Goal: Transaction & Acquisition: Book appointment/travel/reservation

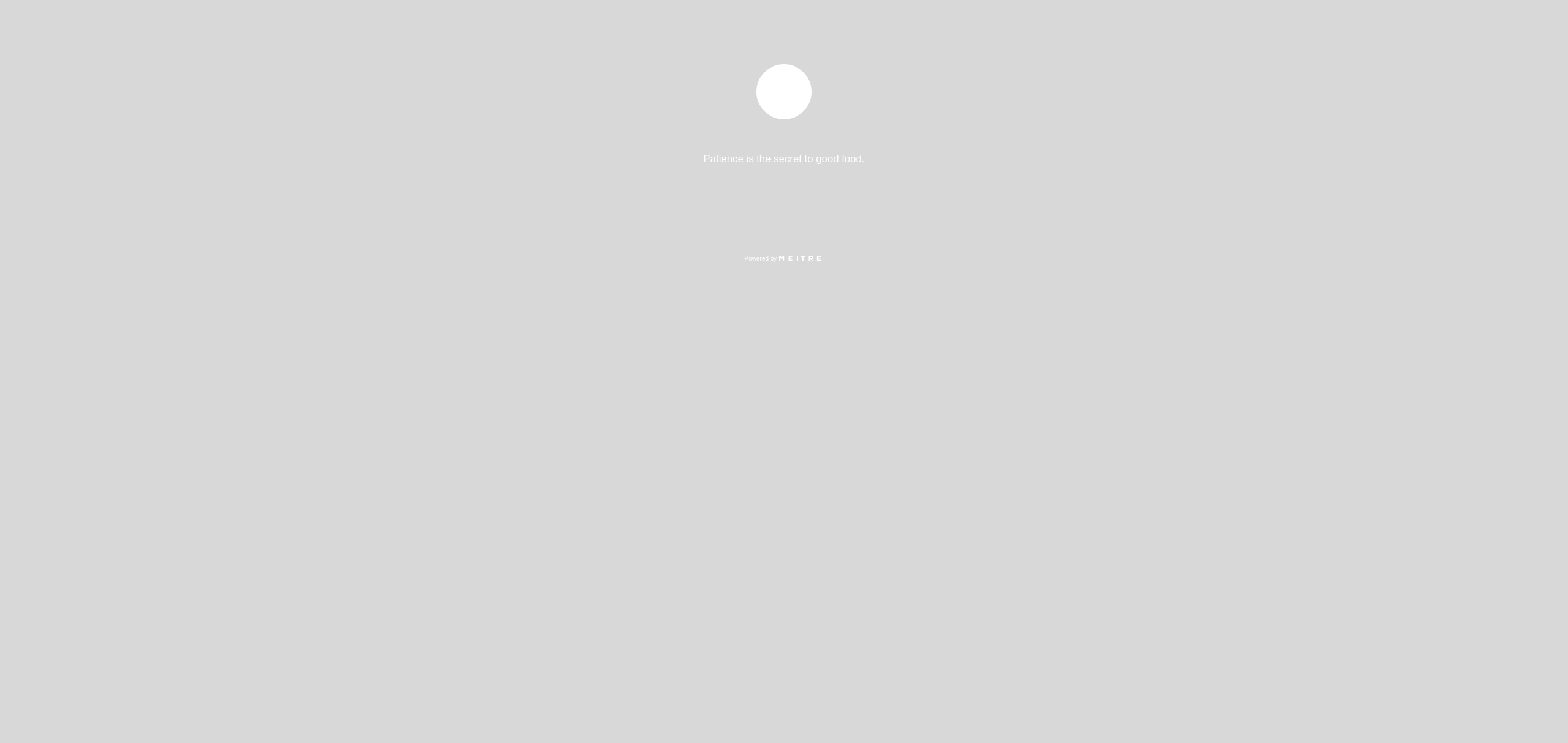
select select "es"
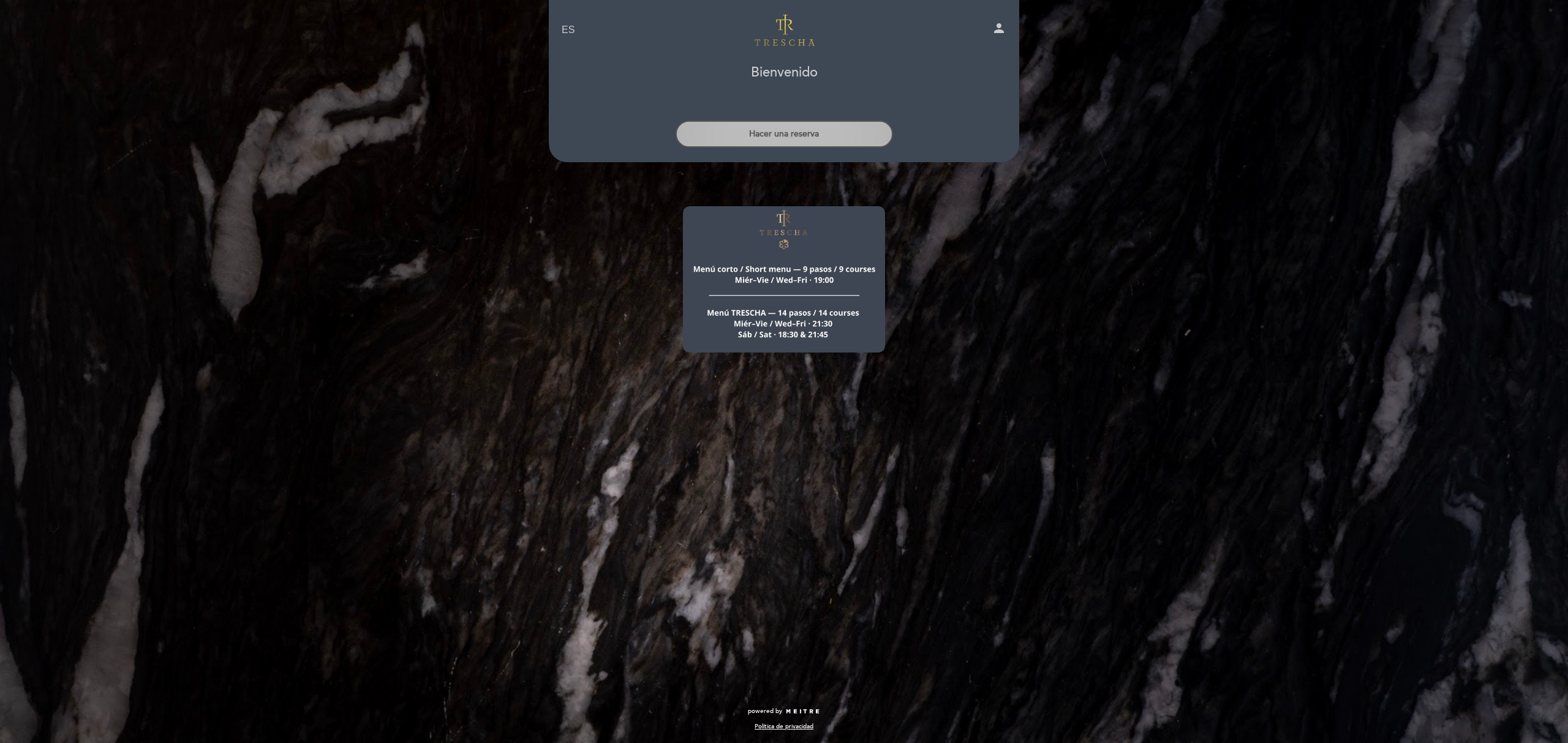
click at [797, 140] on button "Hacer una reserva" at bounding box center [784, 134] width 217 height 27
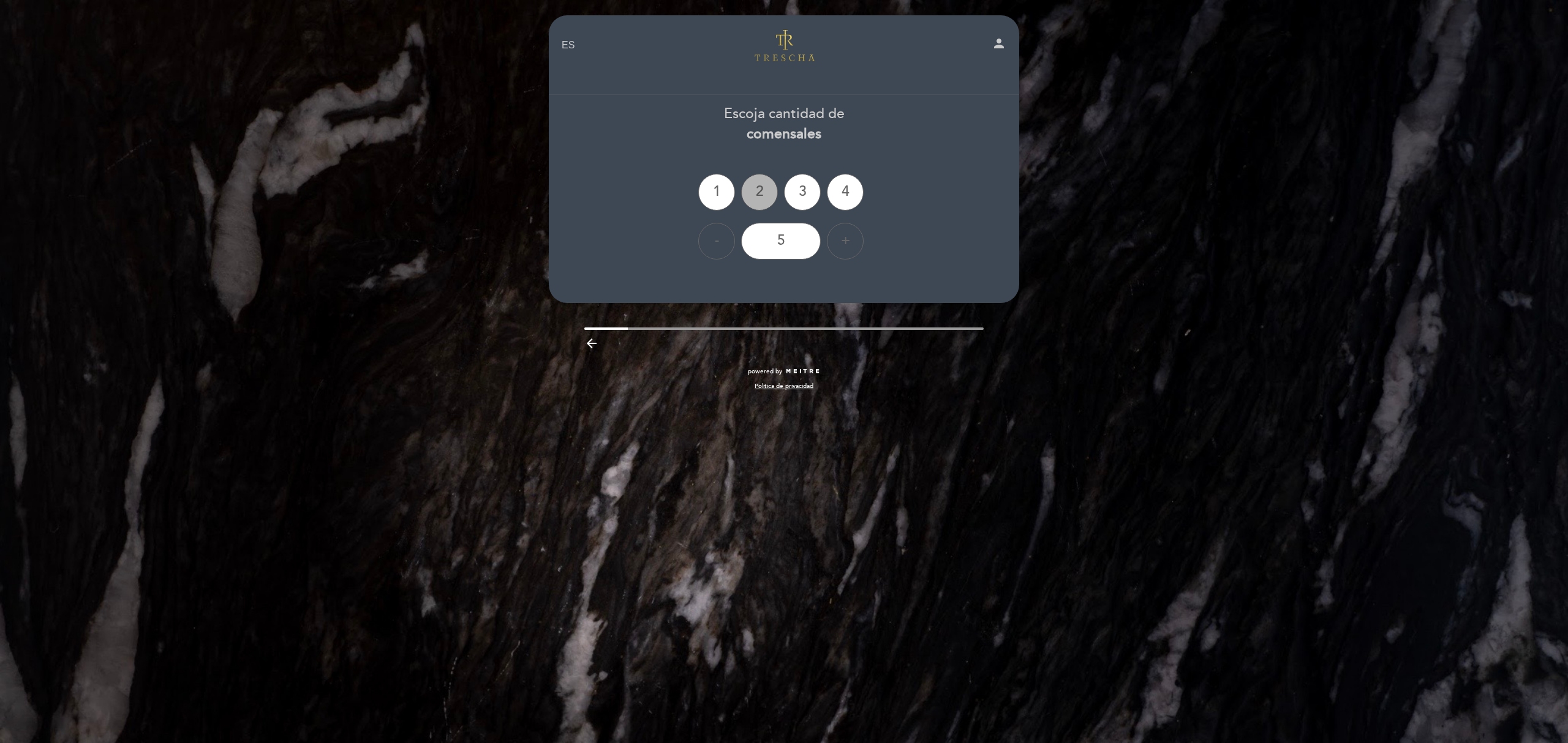
click at [754, 205] on div "2" at bounding box center [759, 192] width 37 height 37
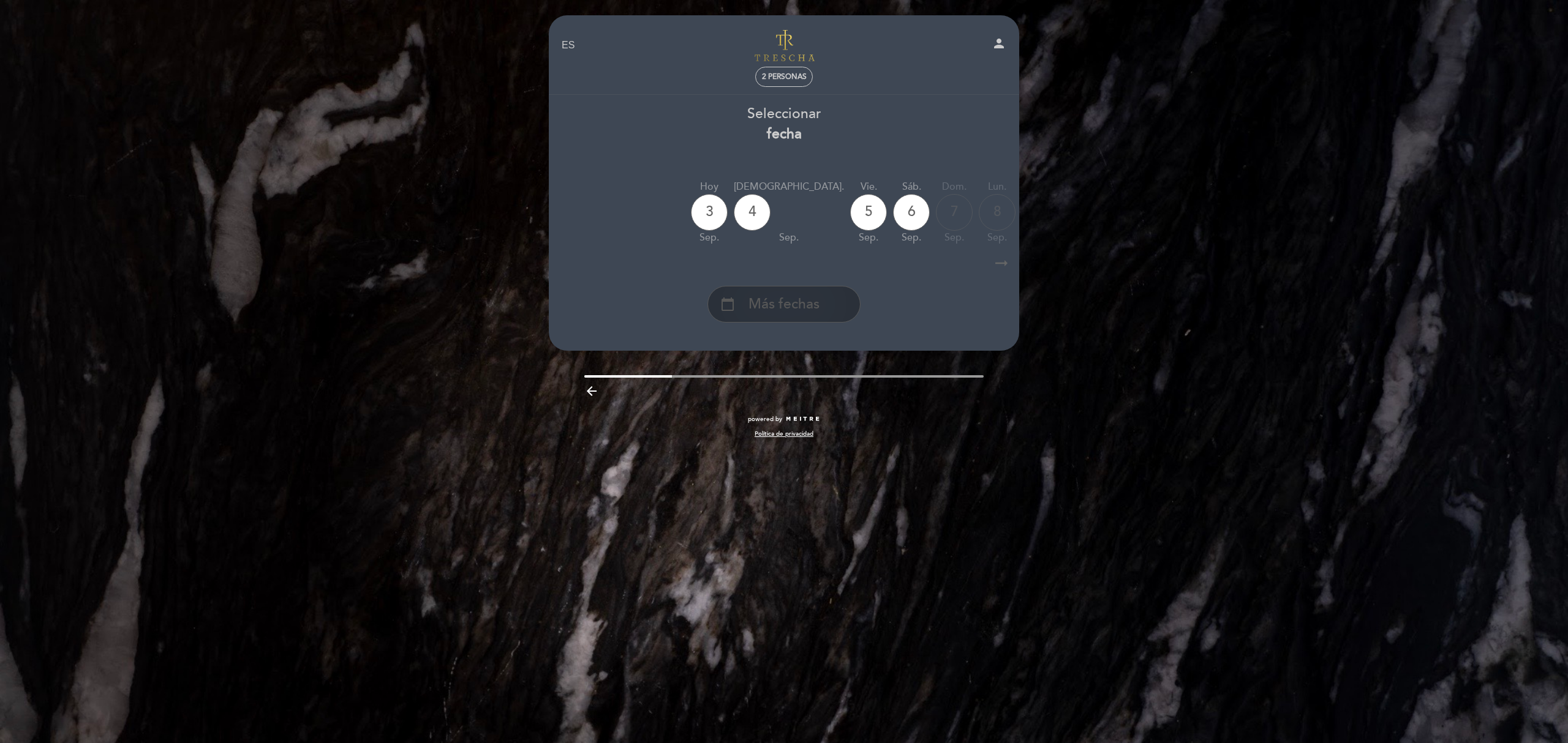
click at [827, 294] on div "calendar_today Más fechas" at bounding box center [783, 304] width 153 height 37
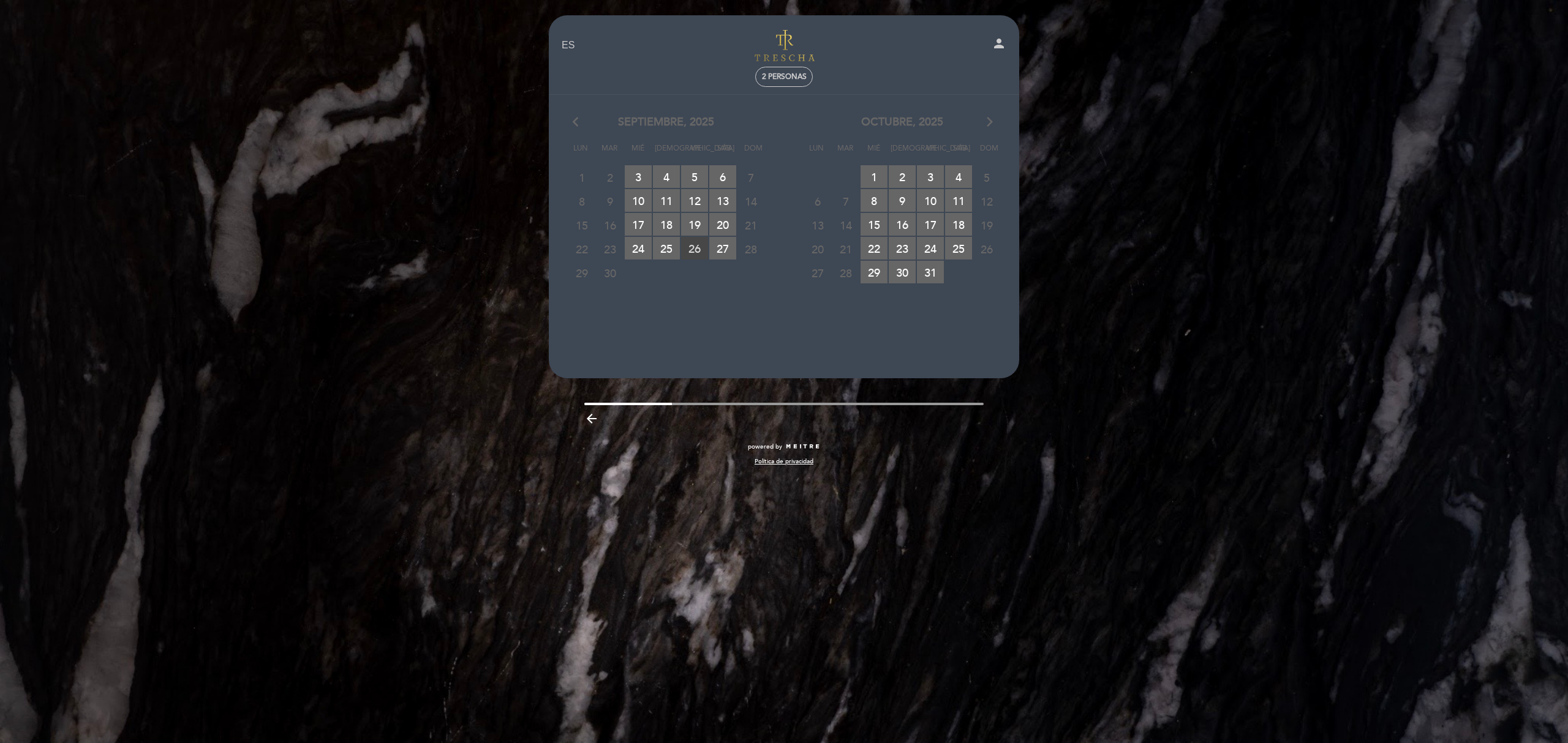
click at [689, 244] on span "26 RESERVAS DISPONIBLES" at bounding box center [694, 249] width 27 height 23
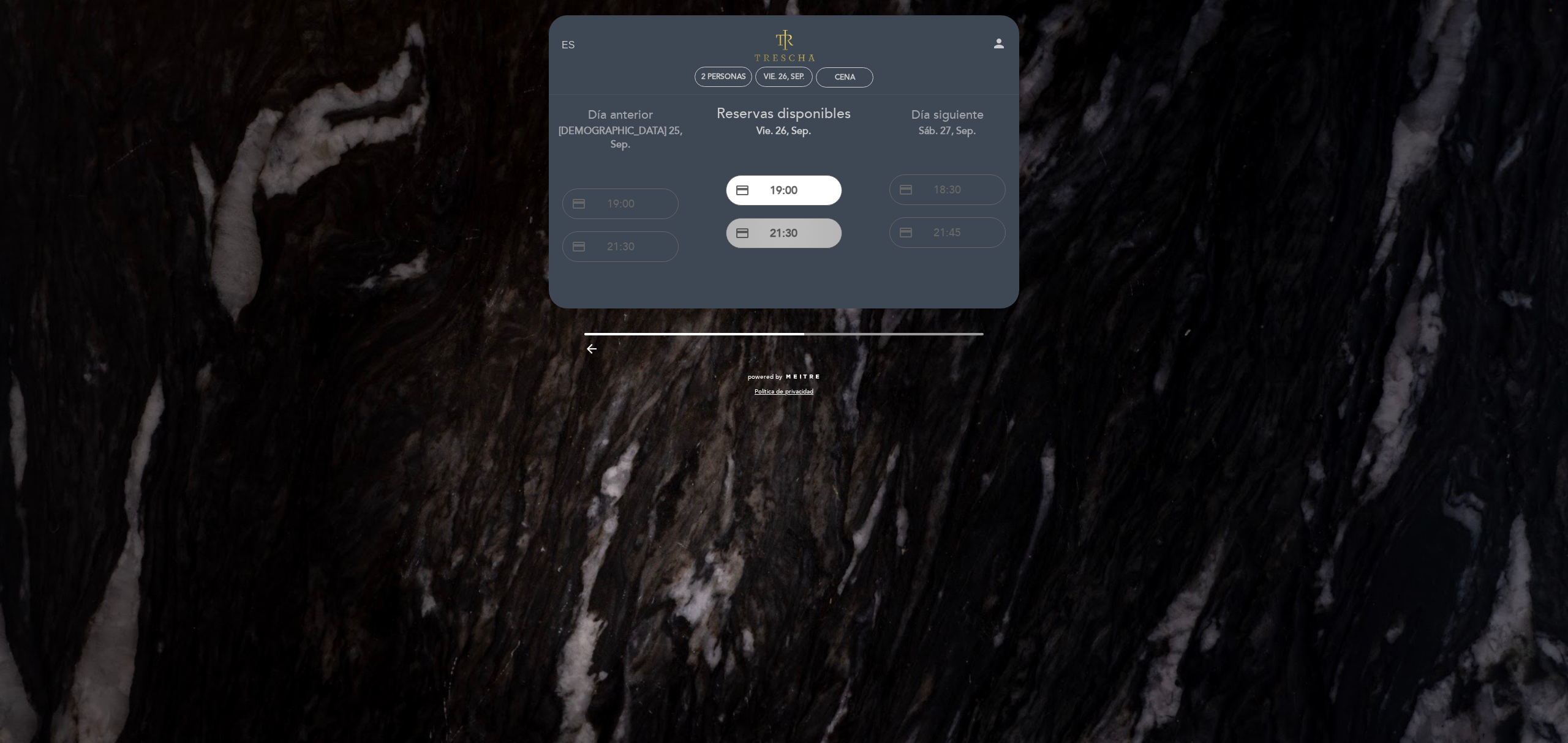
click at [794, 241] on button "credit_card 21:30" at bounding box center [784, 233] width 116 height 30
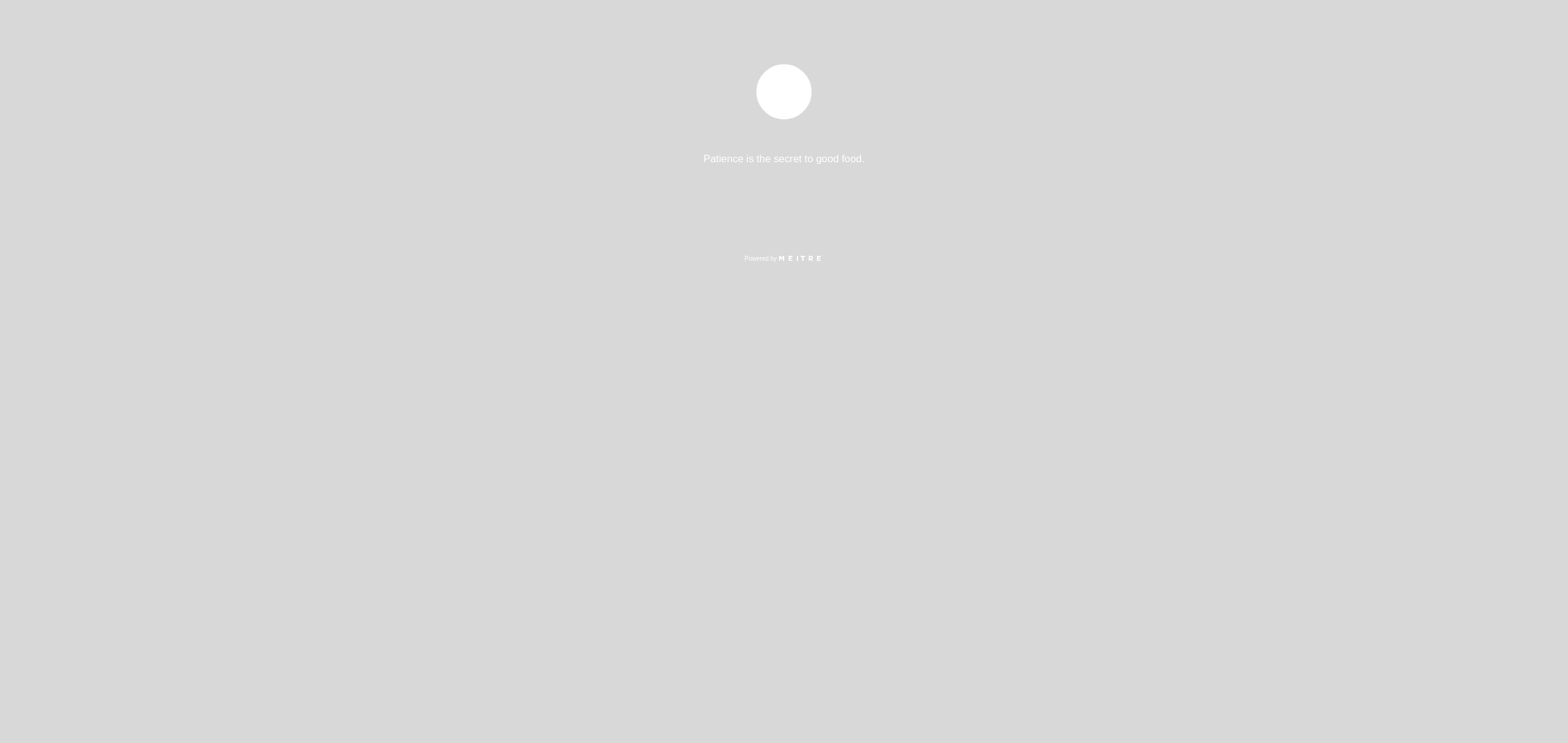
select select "es"
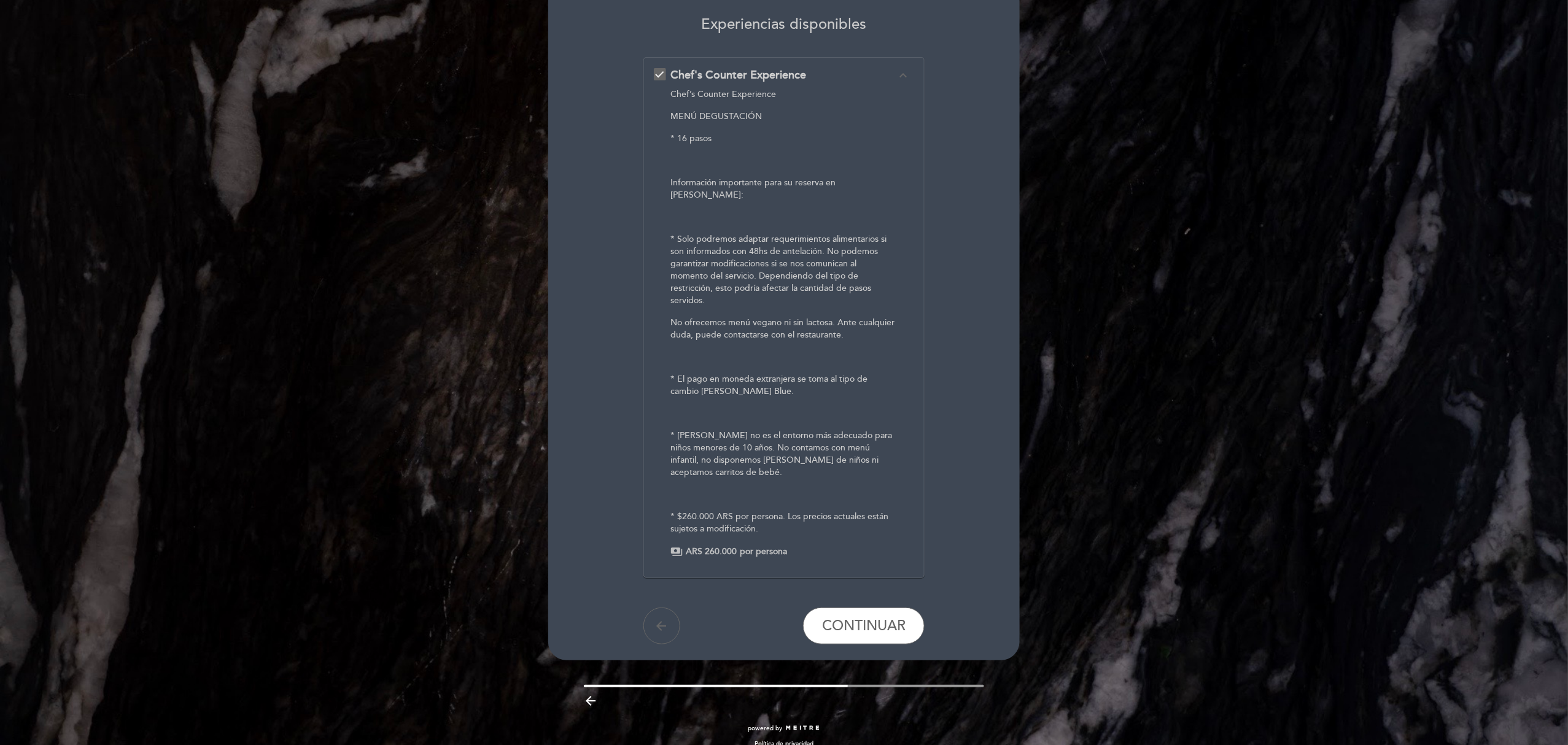
scroll to position [104, 0]
click at [870, 606] on button "CONTINUAR" at bounding box center [863, 624] width 121 height 37
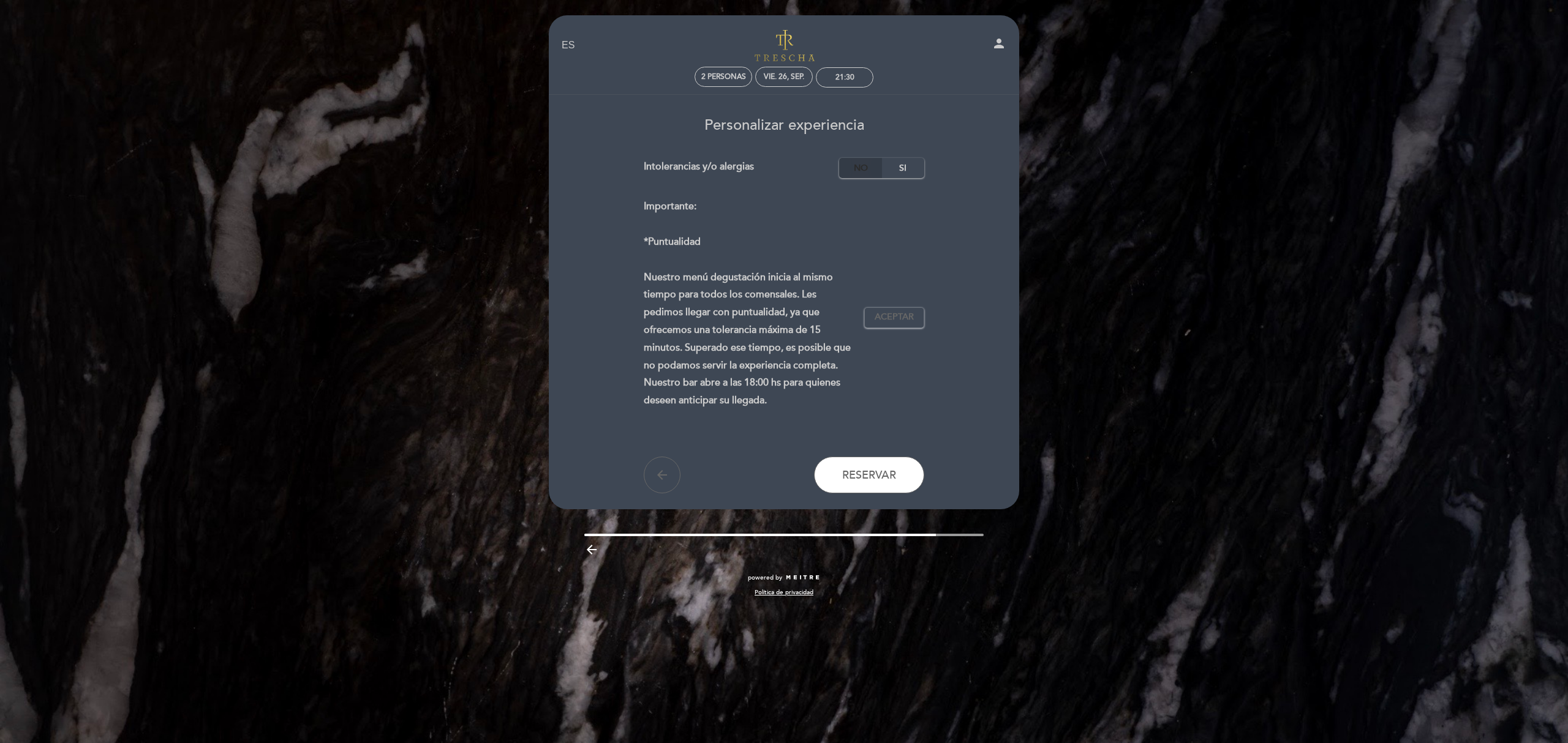
click at [866, 169] on label "No" at bounding box center [860, 168] width 43 height 20
click at [880, 327] on button "Aceptar Aceptado" at bounding box center [894, 318] width 60 height 21
click at [874, 469] on span "Reservar" at bounding box center [869, 475] width 54 height 13
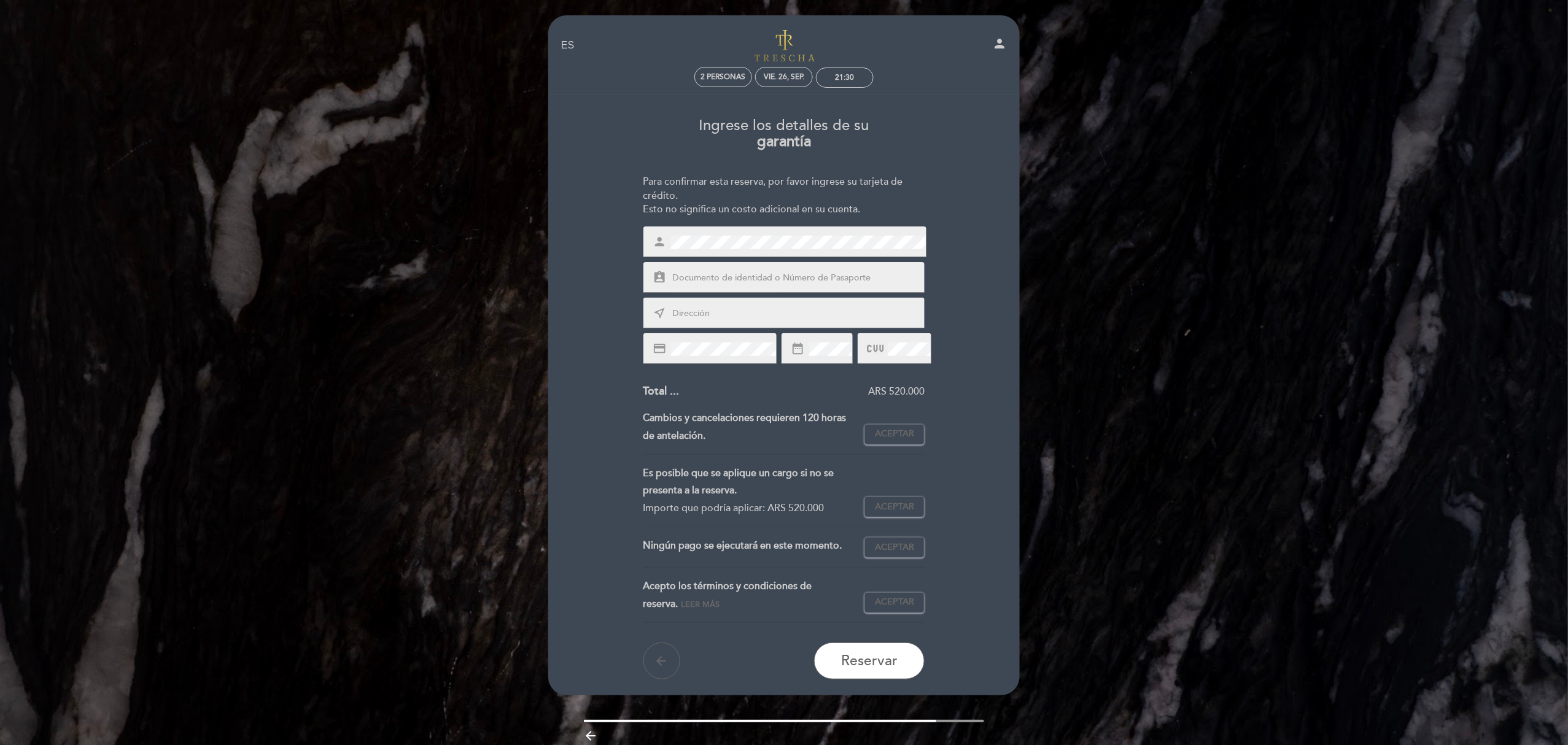
click at [786, 283] on input "text" at bounding box center [798, 278] width 255 height 14
type input "5029731"
type input "SANTA TERESA"
click at [909, 436] on span "Aceptar" at bounding box center [894, 434] width 39 height 12
click at [889, 511] on span "Aceptar" at bounding box center [894, 507] width 39 height 12
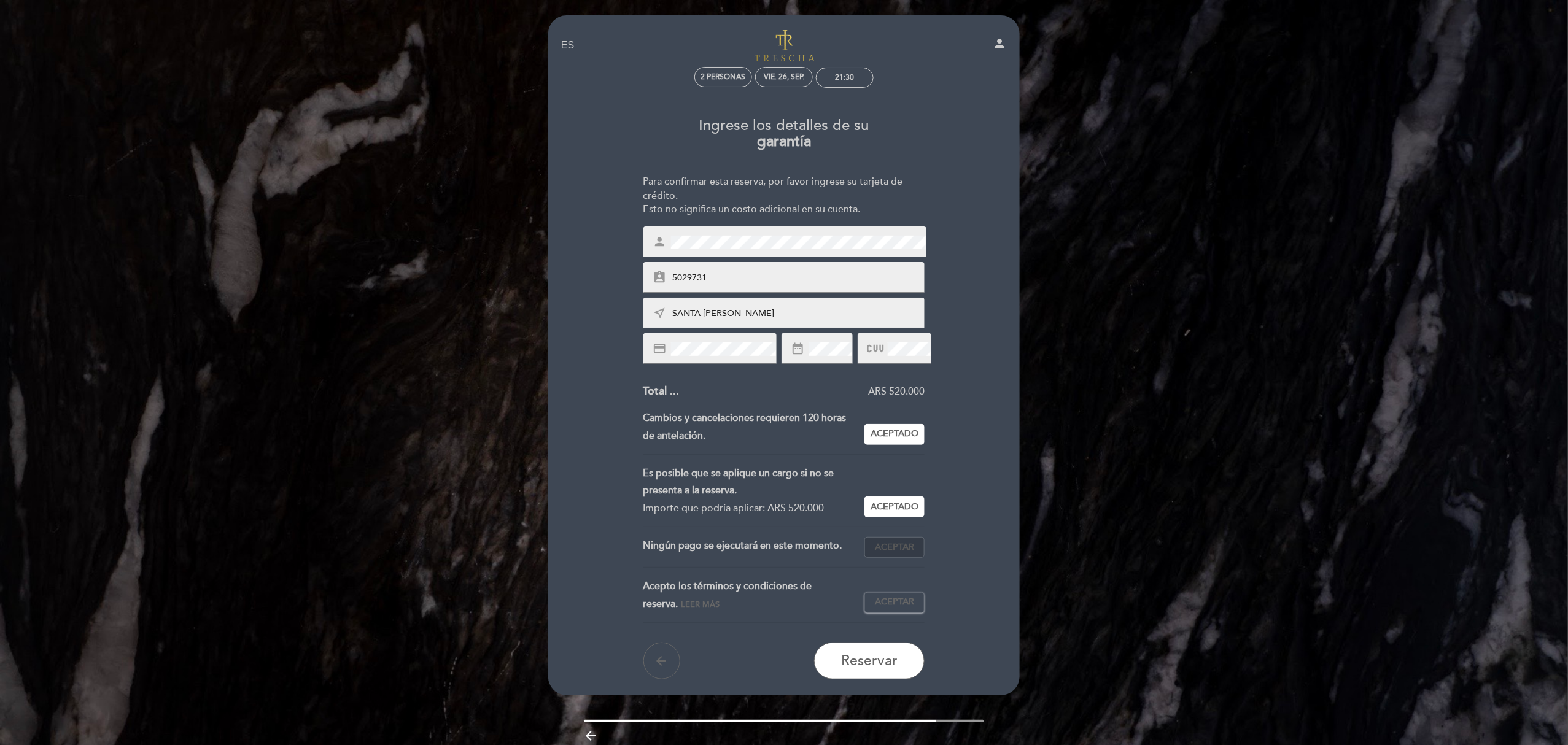
click at [903, 542] on span "Aceptar" at bounding box center [894, 547] width 39 height 12
click at [903, 601] on span "Aceptar" at bounding box center [894, 602] width 39 height 12
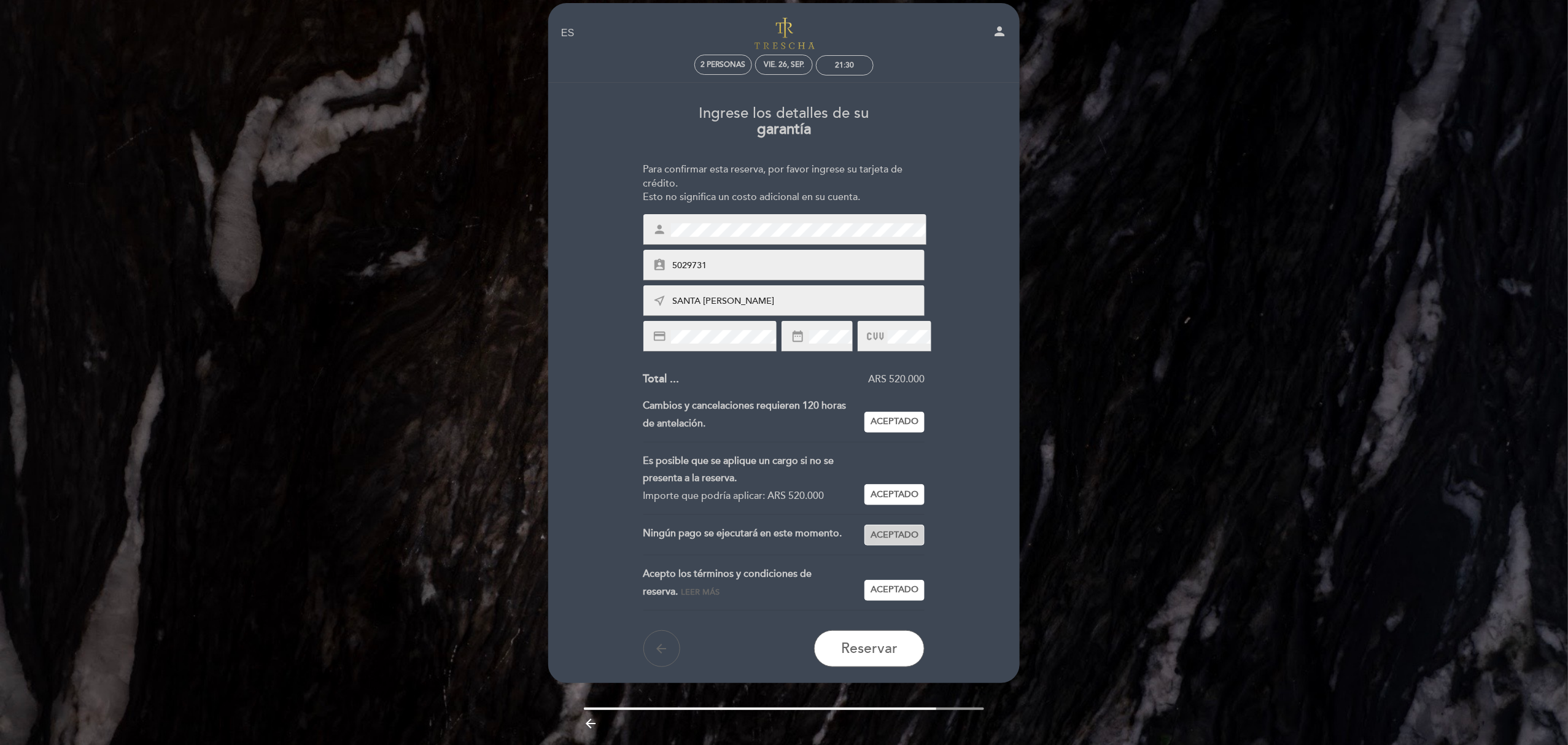
scroll to position [51, 0]
